Goal: Task Accomplishment & Management: Manage account settings

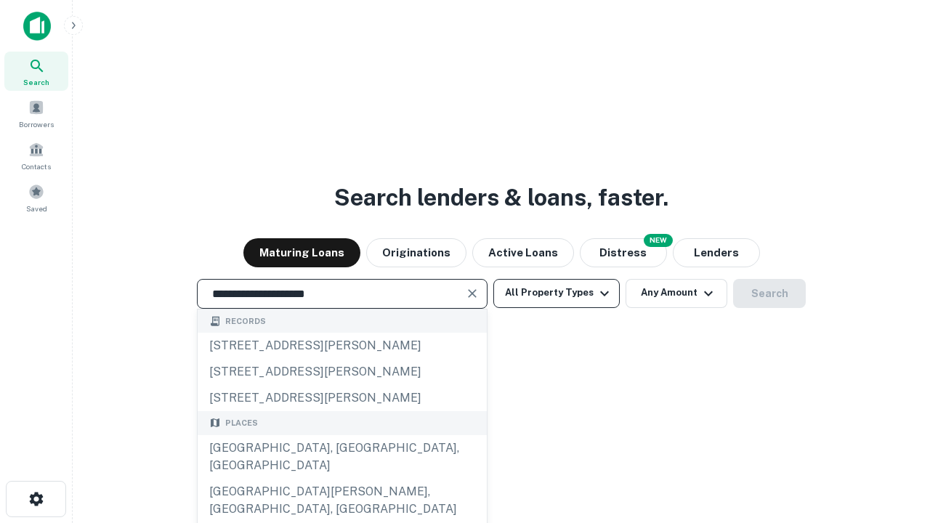
click at [341, 479] on div "[GEOGRAPHIC_DATA], [GEOGRAPHIC_DATA], [GEOGRAPHIC_DATA]" at bounding box center [342, 457] width 289 height 44
type input "**********"
click at [557, 293] on button "All Property Types" at bounding box center [556, 293] width 126 height 29
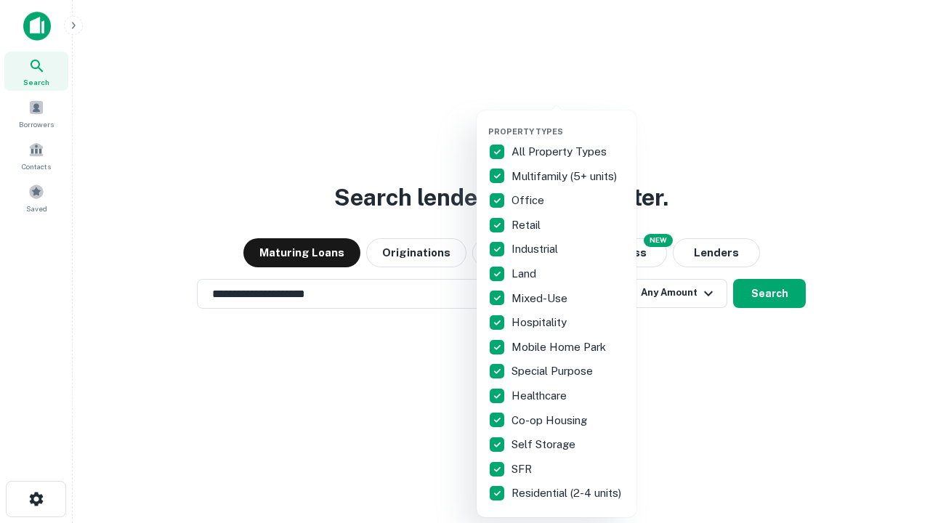
click at [568, 122] on button "button" at bounding box center [568, 122] width 160 height 1
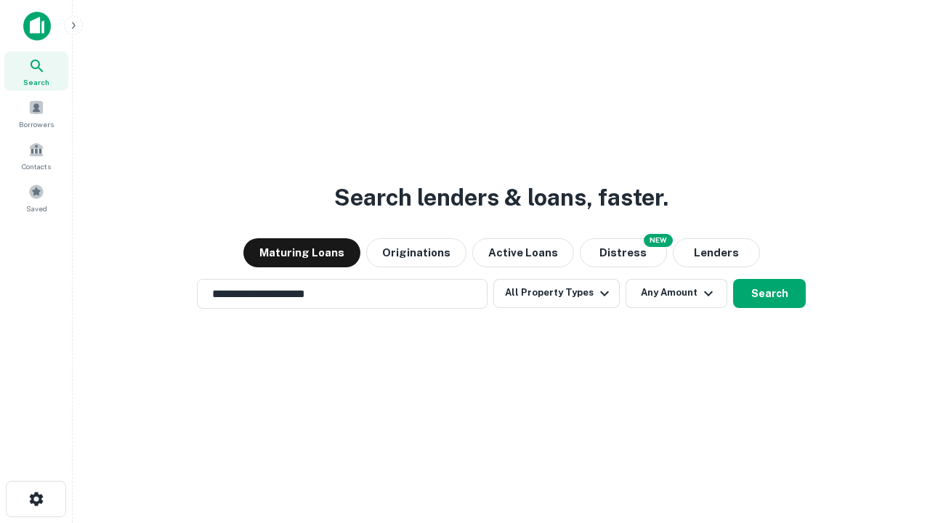
scroll to position [23, 0]
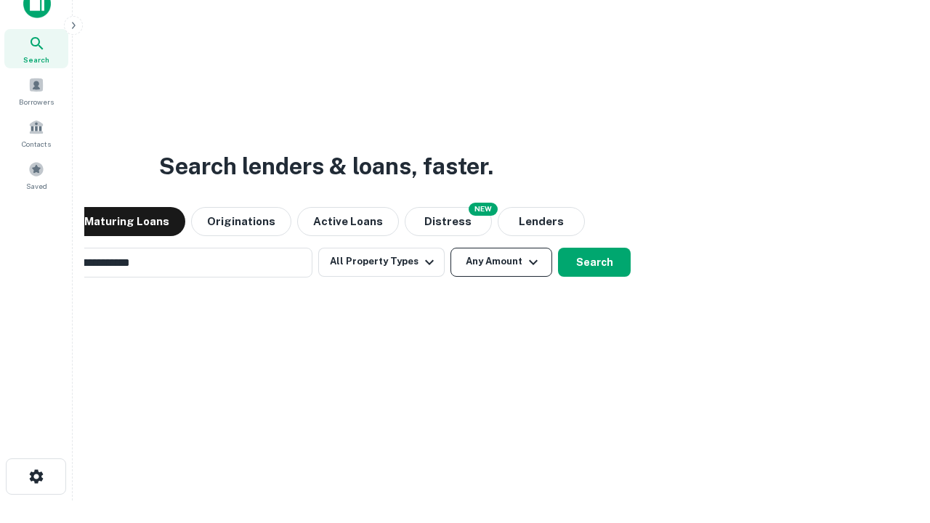
click at [450, 248] on button "Any Amount" at bounding box center [501, 262] width 102 height 29
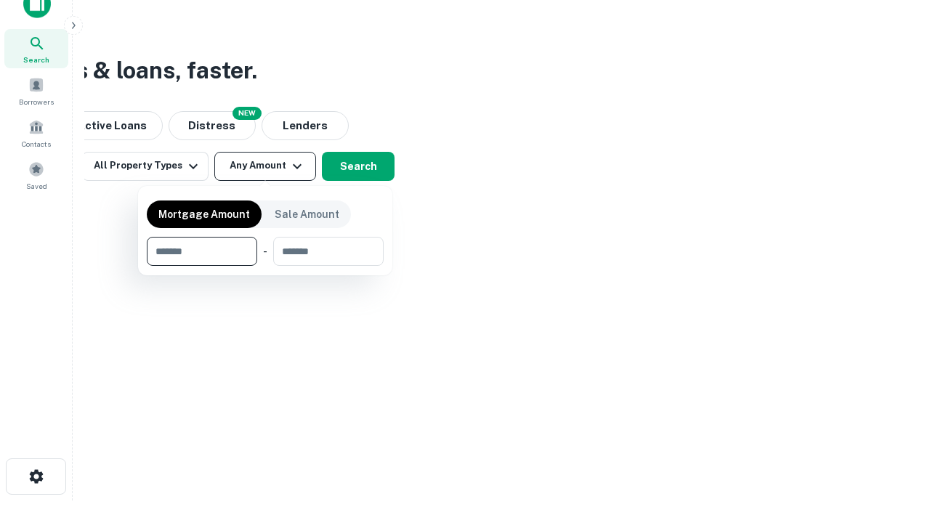
scroll to position [23, 0]
type input "*******"
click at [265, 266] on button "button" at bounding box center [265, 266] width 237 height 1
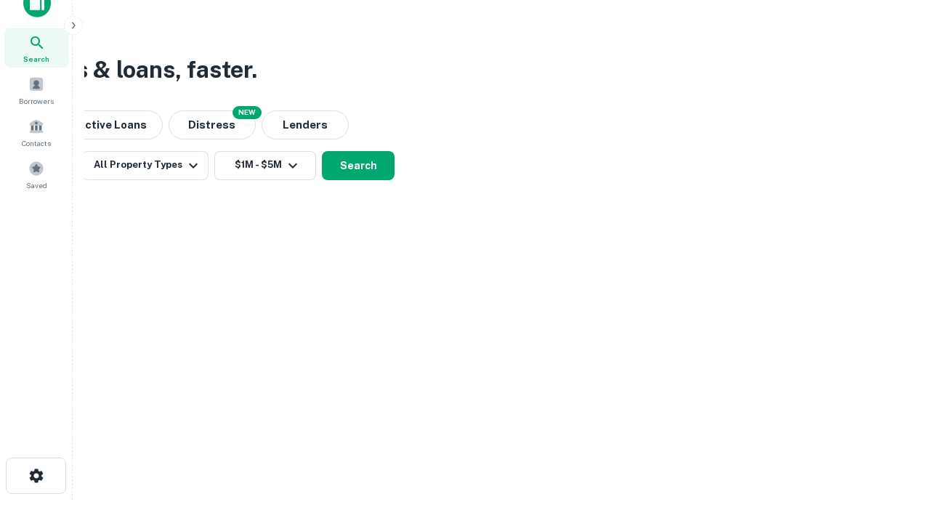
scroll to position [23, 0]
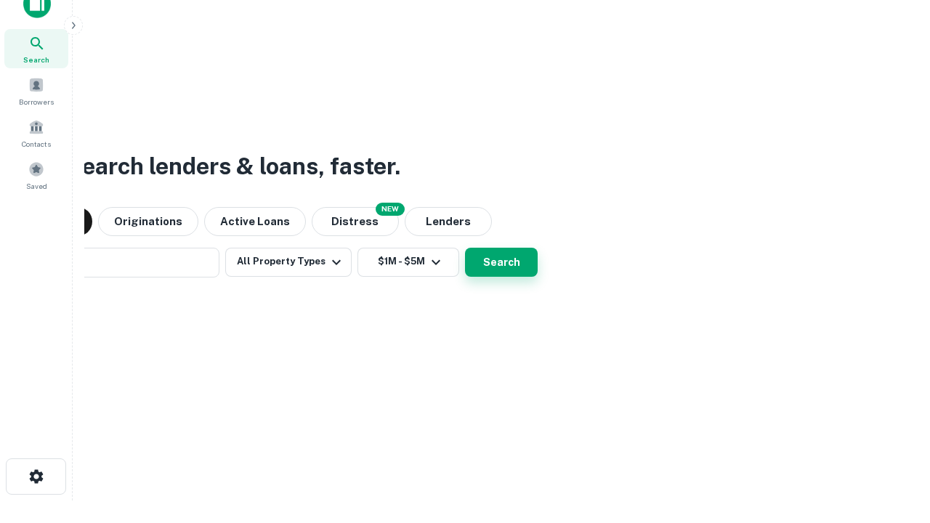
click at [465, 248] on button "Search" at bounding box center [501, 262] width 73 height 29
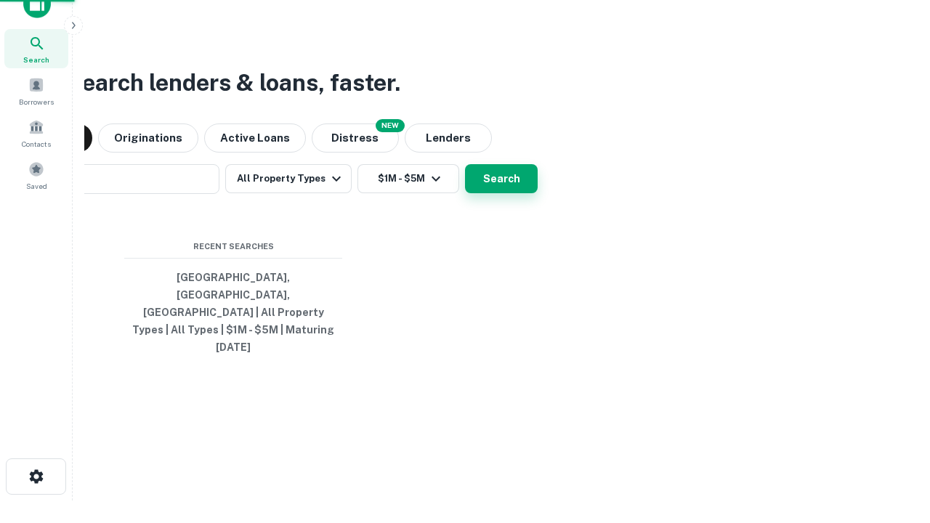
scroll to position [23, 0]
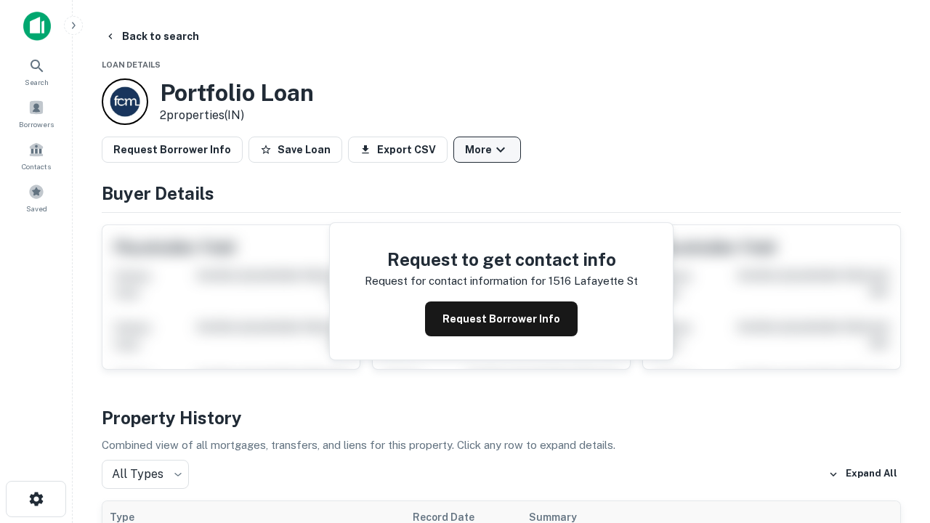
click at [487, 150] on button "More" at bounding box center [487, 150] width 68 height 26
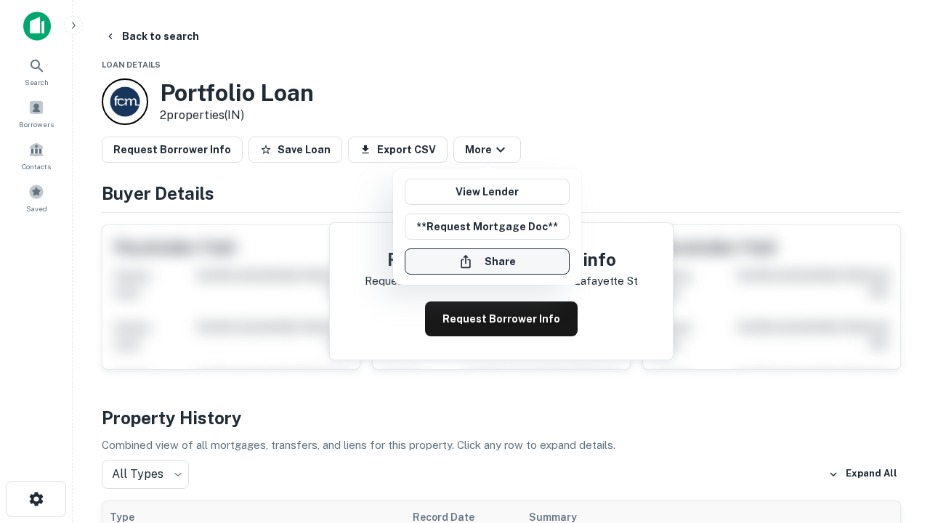
click at [487, 262] on button "Share" at bounding box center [487, 261] width 165 height 26
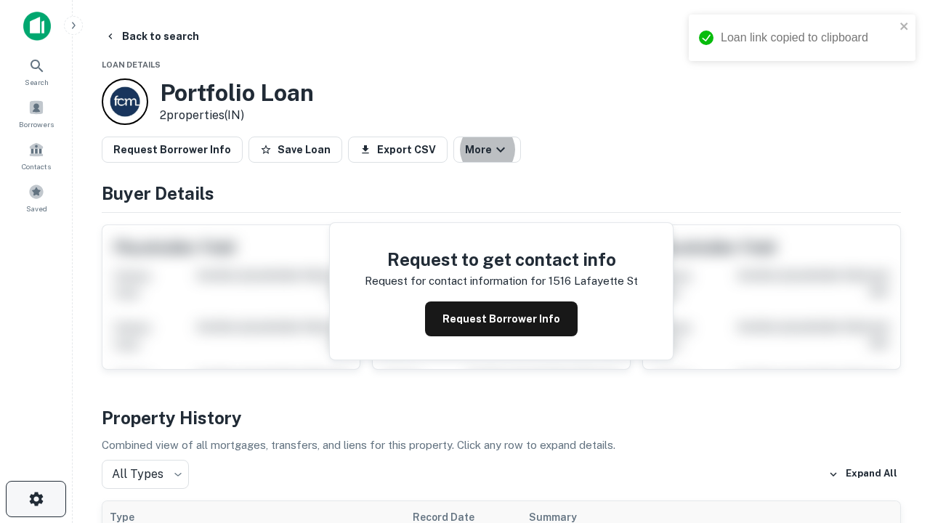
click at [36, 499] on icon "button" at bounding box center [36, 498] width 17 height 17
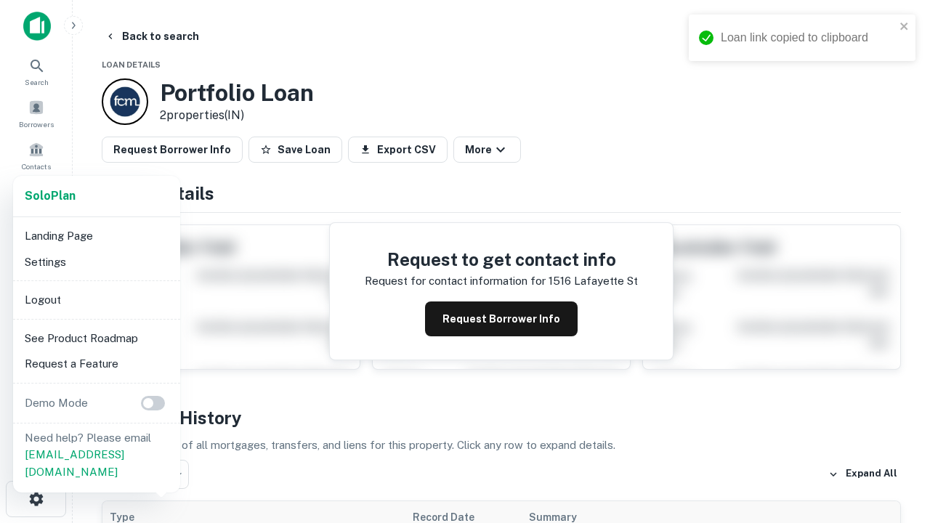
click at [96, 299] on li "Logout" at bounding box center [96, 300] width 155 height 26
